Goal: Information Seeking & Learning: Learn about a topic

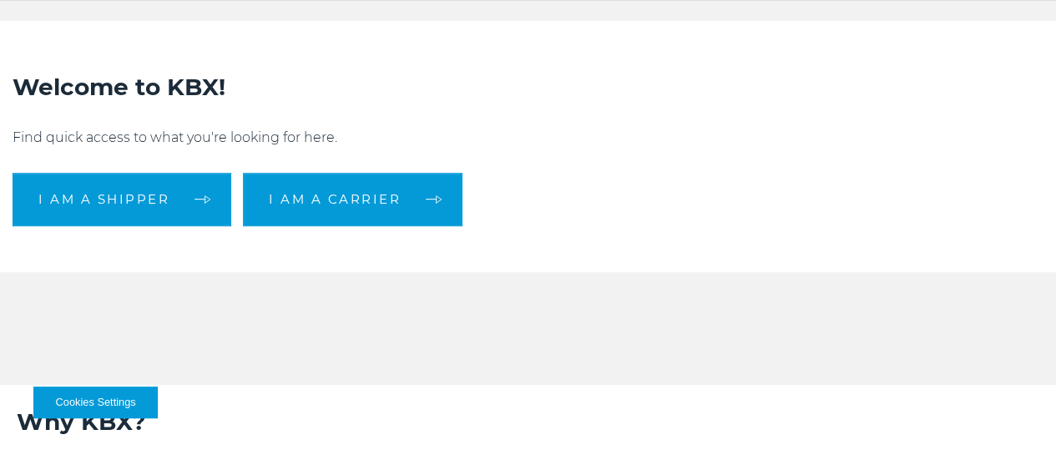
scroll to position [418, 0]
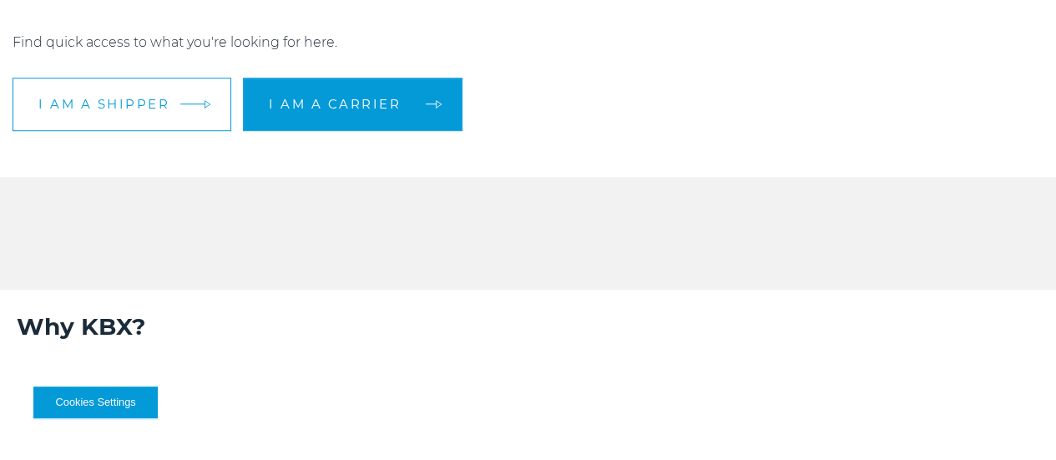
drag, startPoint x: 194, startPoint y: 205, endPoint x: 251, endPoint y: 219, distance: 58.5
click at [195, 131] on link "I am a shipper" at bounding box center [122, 104] width 219 height 53
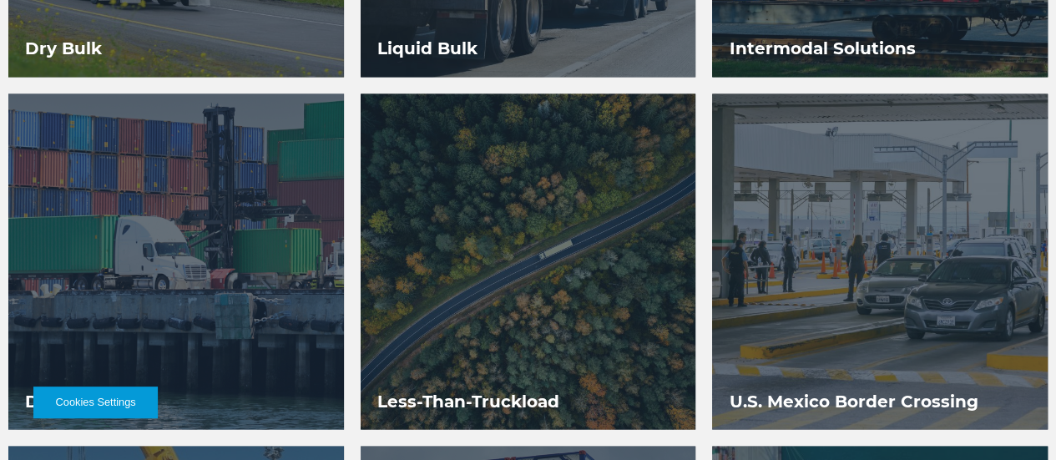
scroll to position [1503, 0]
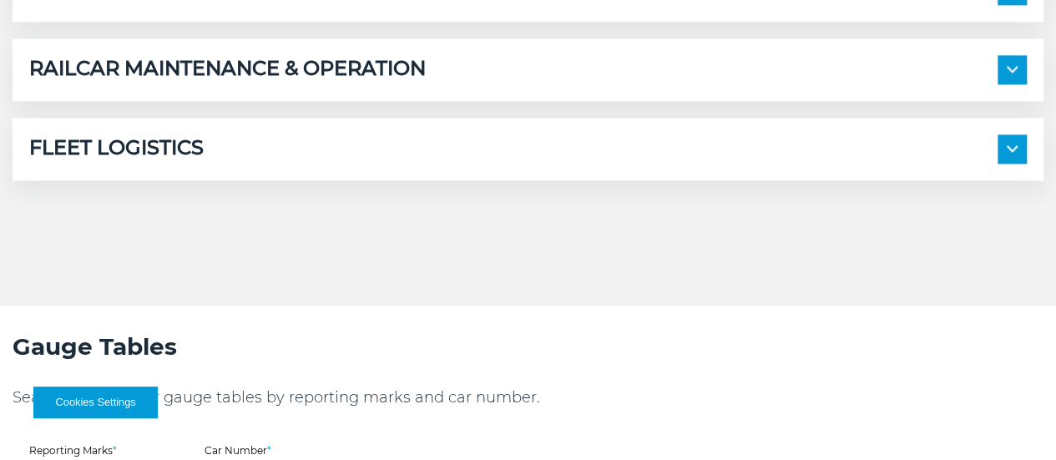
scroll to position [1169, 0]
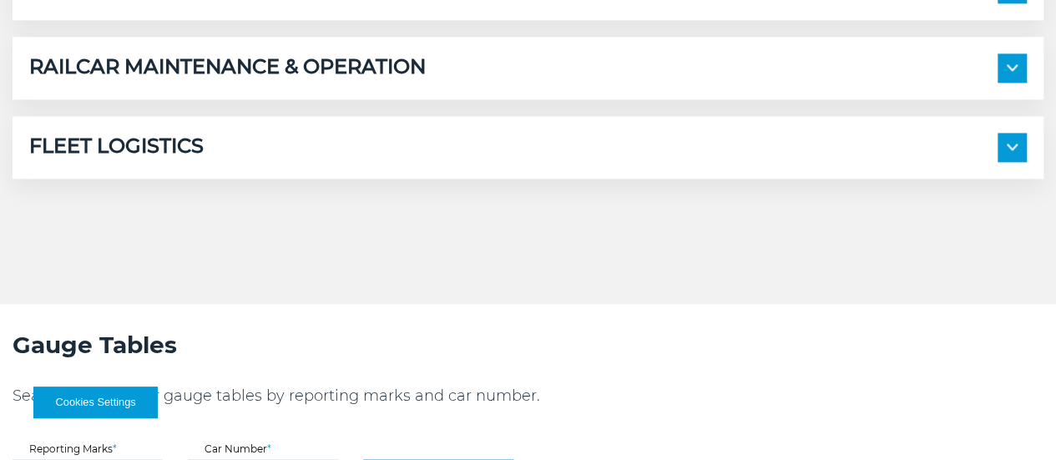
click at [1007, 150] on img at bounding box center [1012, 147] width 11 height 7
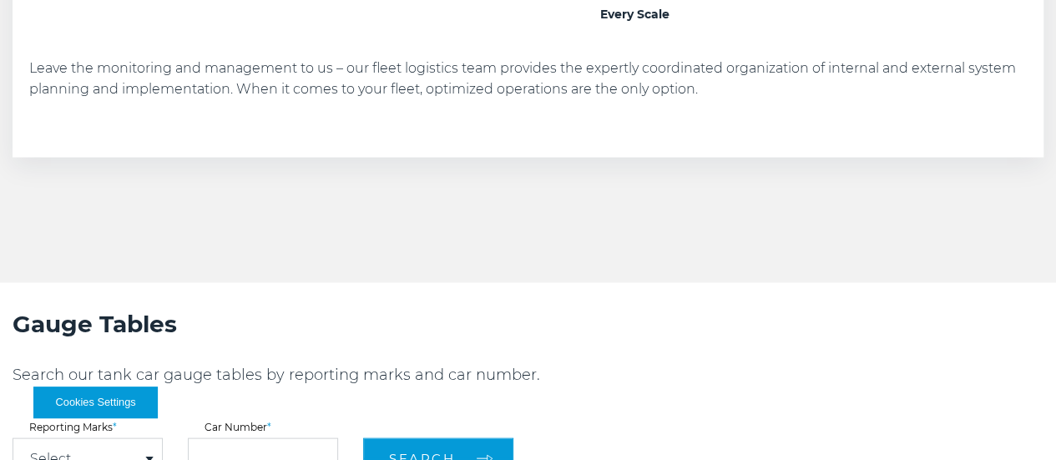
scroll to position [1503, 0]
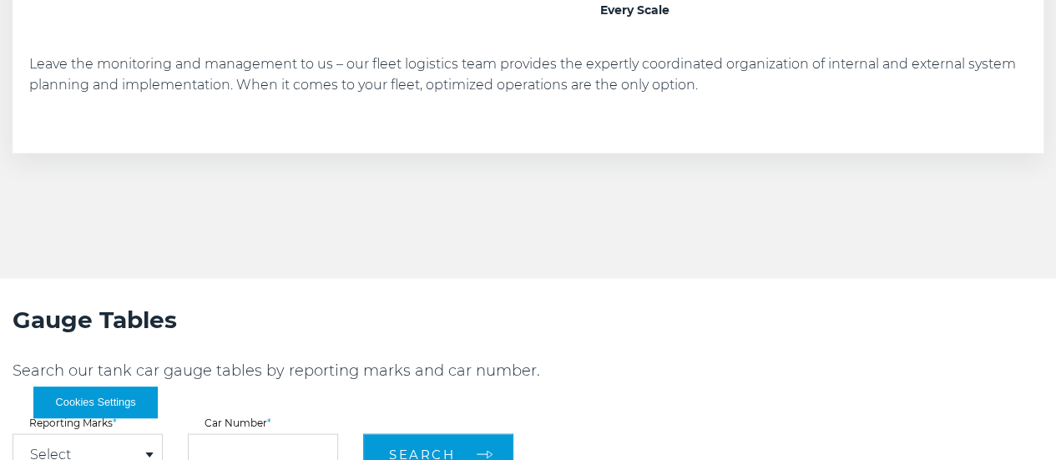
drag, startPoint x: 192, startPoint y: 120, endPoint x: 201, endPoint y: 123, distance: 9.5
drag, startPoint x: 608, startPoint y: 134, endPoint x: 675, endPoint y: 148, distance: 68.1
click at [635, 94] on p "Leave the monitoring and management to us – our fleet logistics team provides t…" at bounding box center [528, 74] width 998 height 40
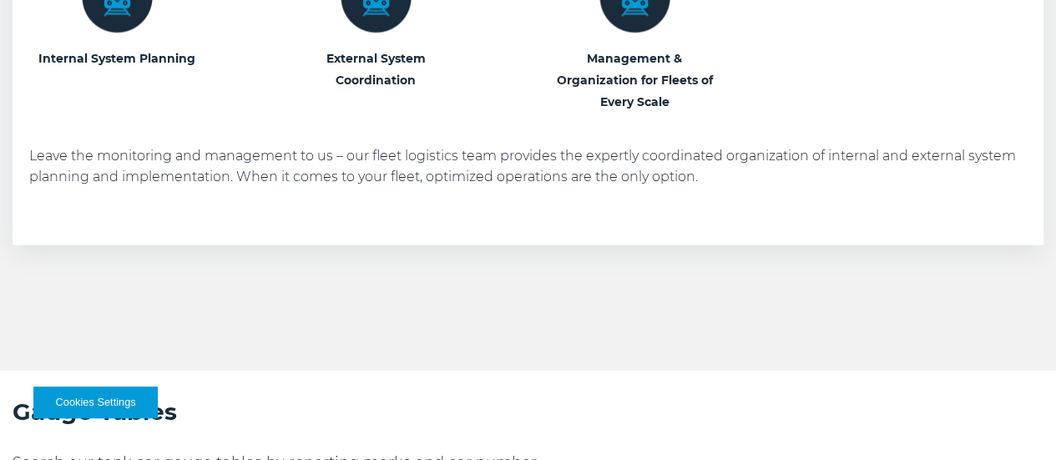
scroll to position [1383, 0]
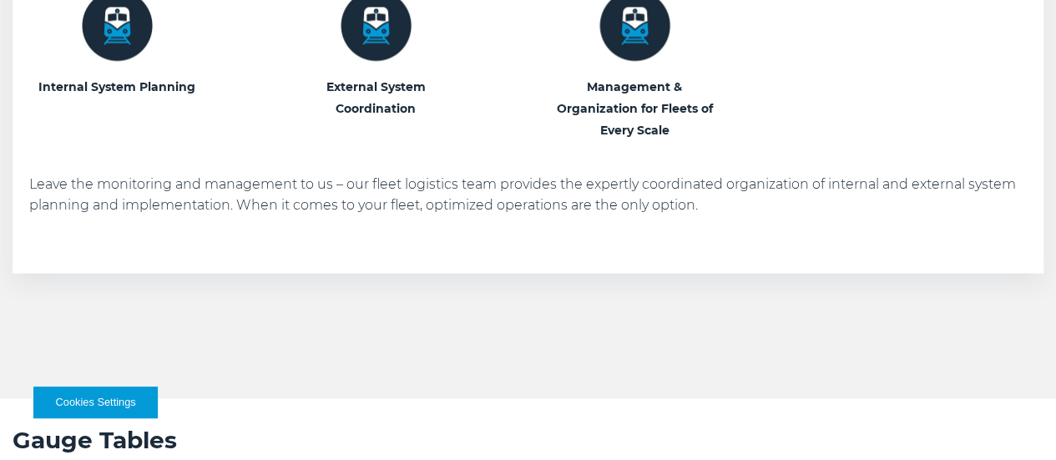
click at [710, 141] on h3 "Management & Organization for Fleets of Every Scale" at bounding box center [634, 108] width 175 height 65
drag, startPoint x: 701, startPoint y: 233, endPoint x: 695, endPoint y: 241, distance: 9.5
click at [700, 141] on h3 "Management & Organization for Fleets of Every Scale" at bounding box center [634, 108] width 175 height 65
drag, startPoint x: 693, startPoint y: 245, endPoint x: 706, endPoint y: 238, distance: 14.9
click at [696, 141] on h3 "Management & Organization for Fleets of Every Scale" at bounding box center [634, 108] width 175 height 65
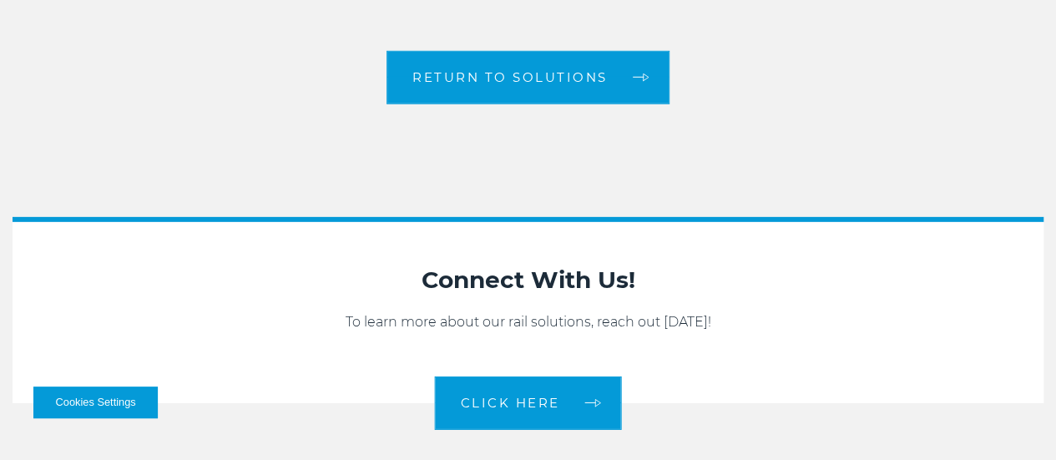
scroll to position [2469, 0]
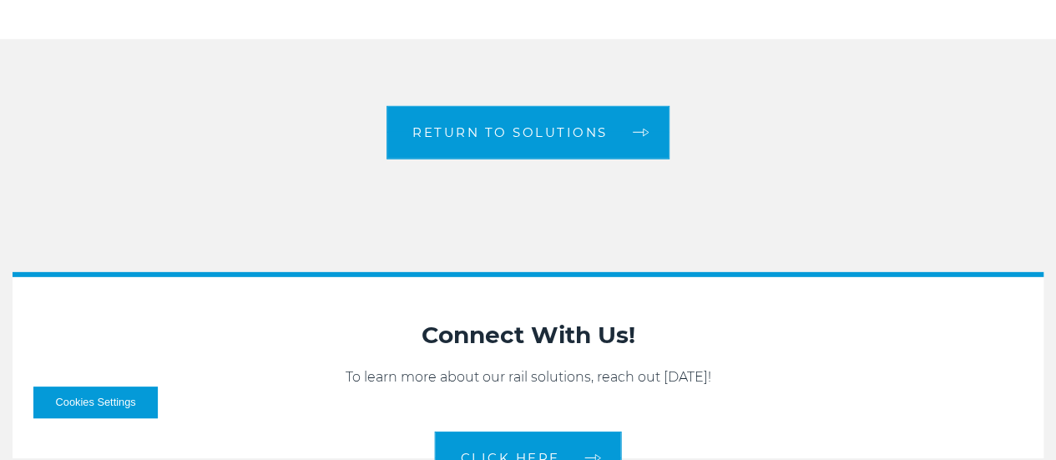
scroll to position [2134, 0]
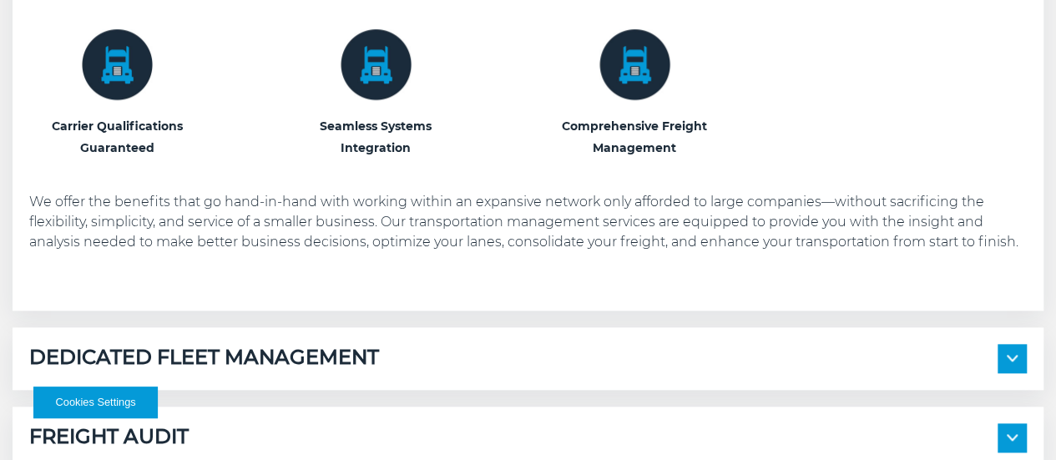
scroll to position [752, 0]
